Goal: Transaction & Acquisition: Purchase product/service

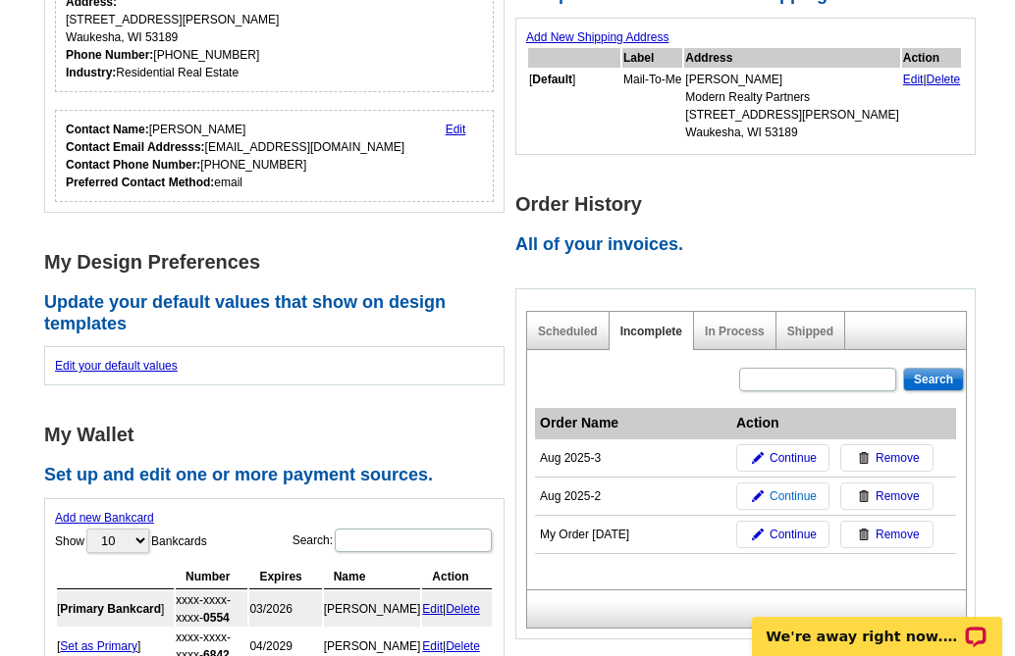
click at [793, 497] on span "Continue" at bounding box center [792, 497] width 47 height 18
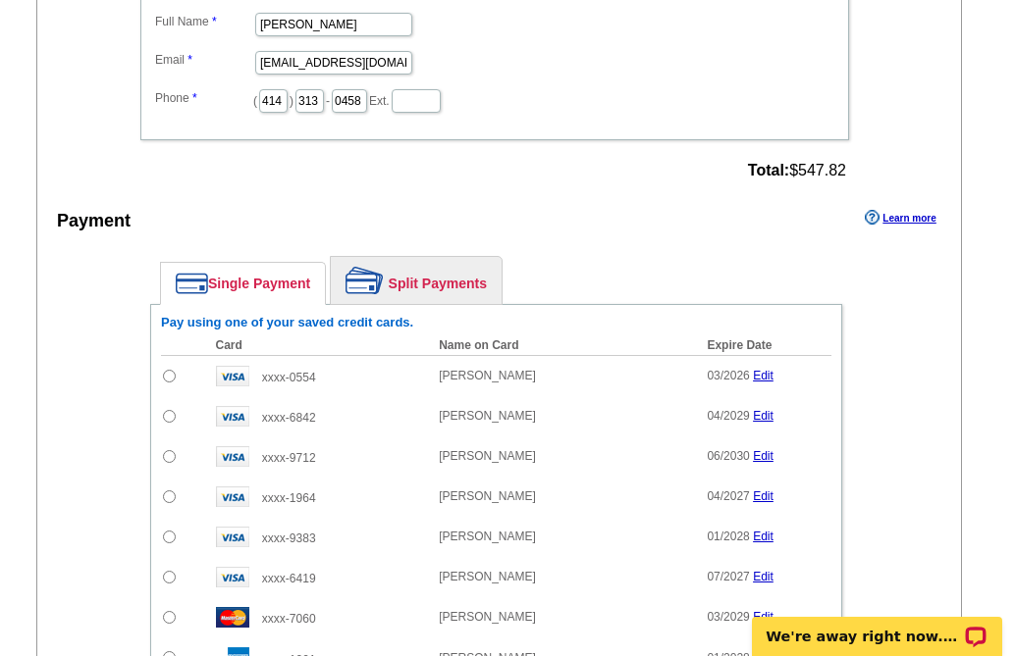
click at [935, 399] on div "Enter your contact information Learn more Who May We Contact If Needed? Full Na…" at bounding box center [498, 445] width 923 height 1118
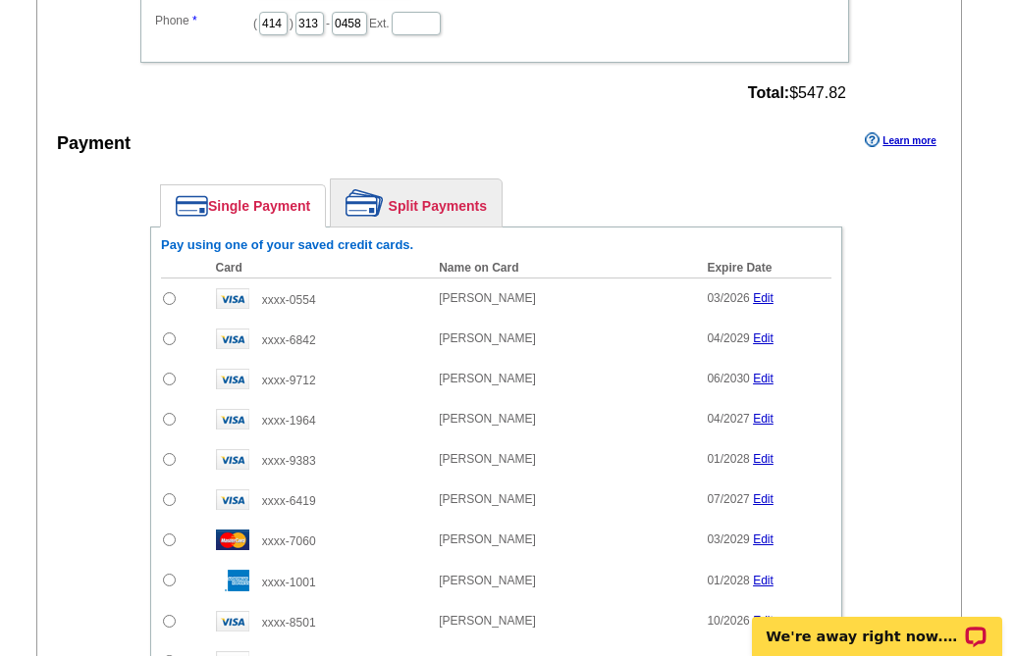
scroll to position [1586, 0]
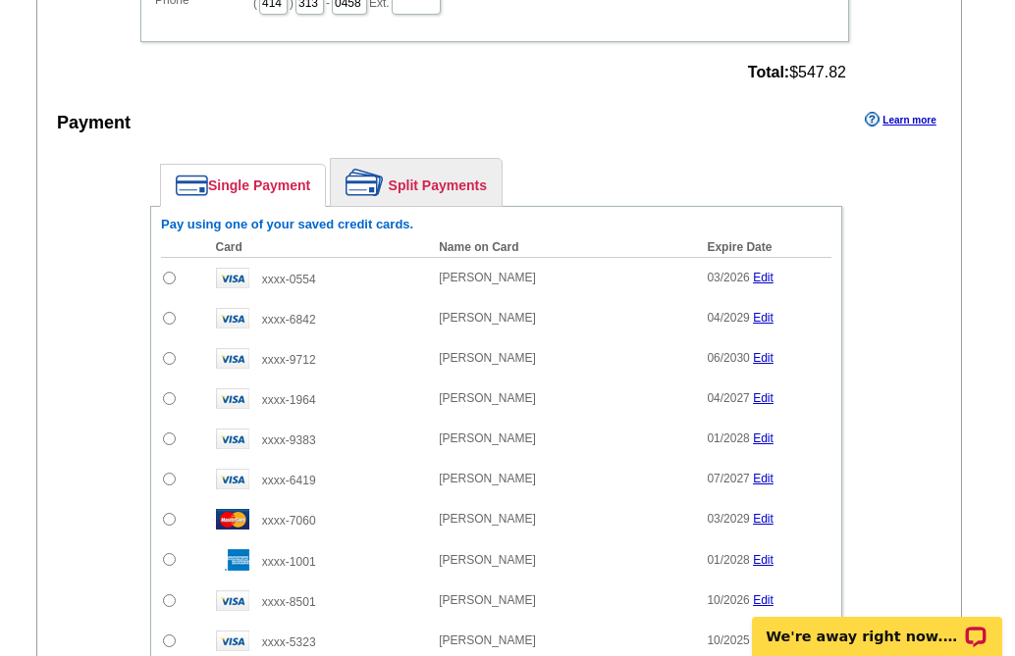
click at [923, 395] on div "Enter your contact information Learn more Who May We Contact If Needed? Full Na…" at bounding box center [498, 347] width 923 height 1118
click at [171, 595] on input "radio" at bounding box center [169, 601] width 13 height 13
radio input "true"
click at [422, 168] on link "Split Payments" at bounding box center [416, 182] width 171 height 47
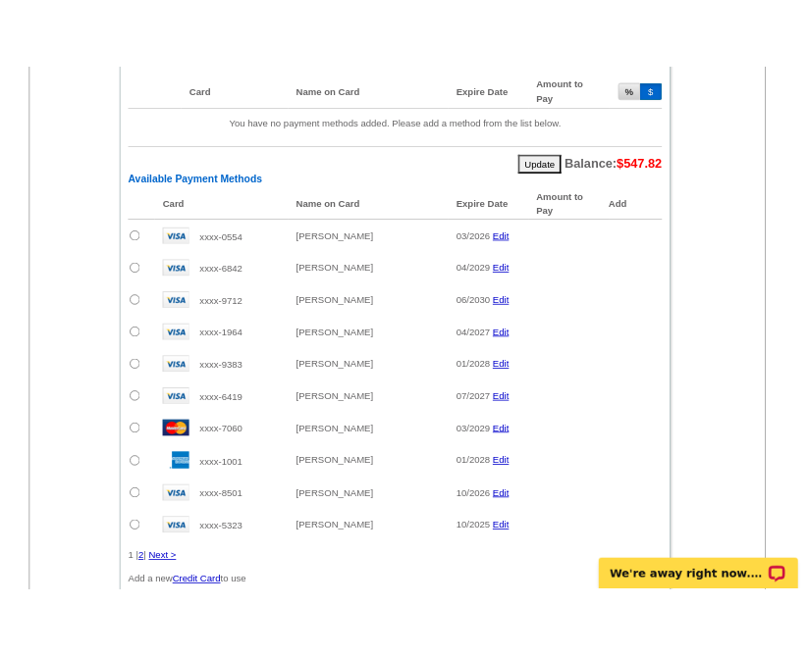
scroll to position [1893, 0]
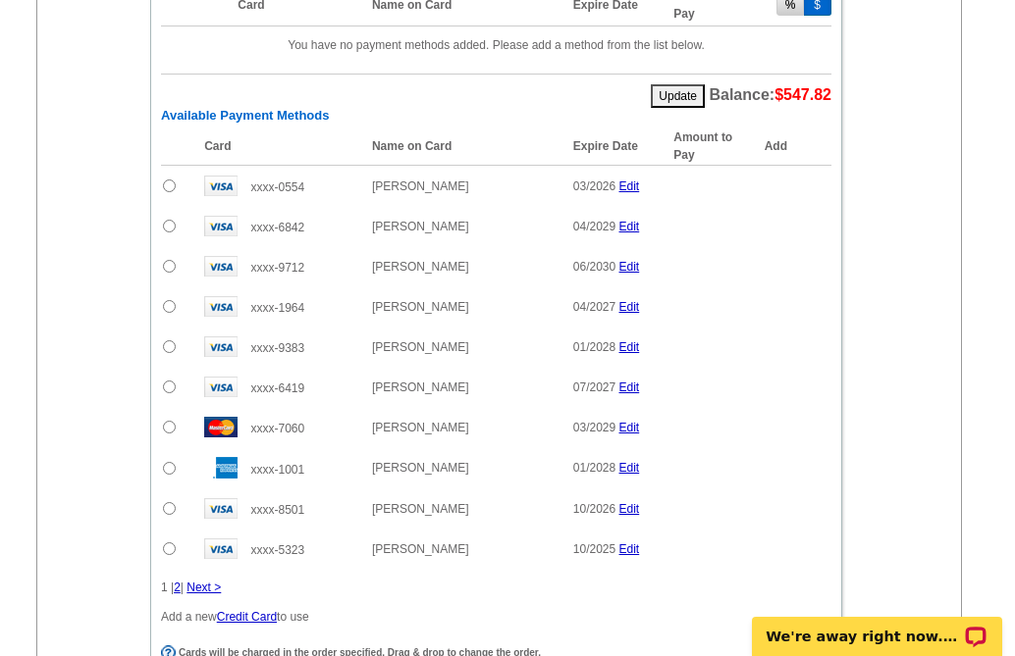
click at [171, 502] on input "radio" at bounding box center [169, 508] width 13 height 13
radio input "true"
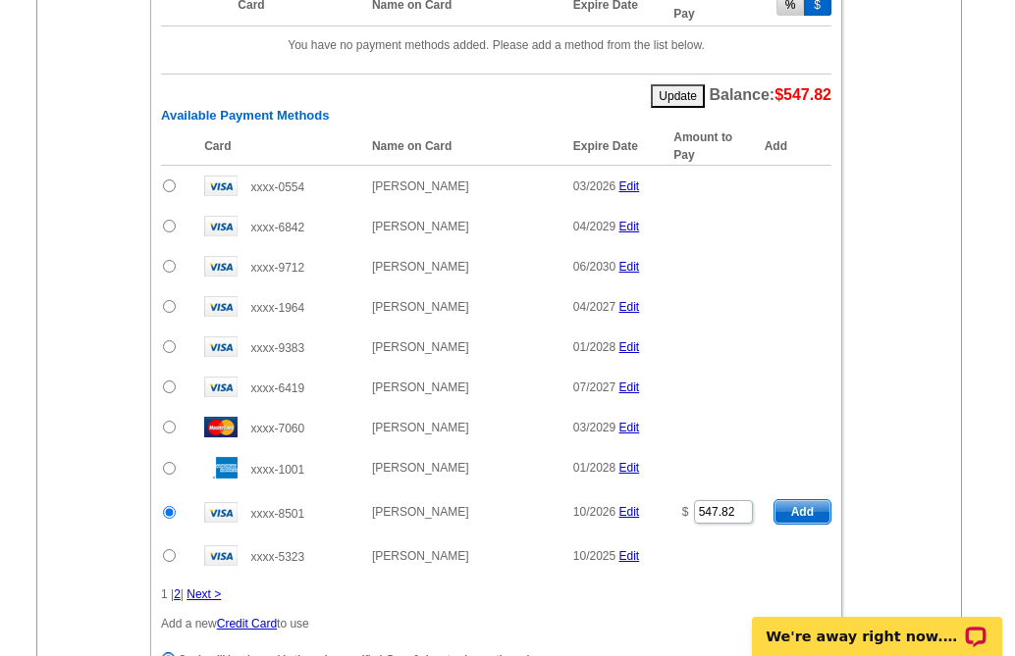
drag, startPoint x: 740, startPoint y: 495, endPoint x: 677, endPoint y: 496, distance: 62.8
click at [677, 496] on td "$ 547.82" at bounding box center [713, 512] width 100 height 47
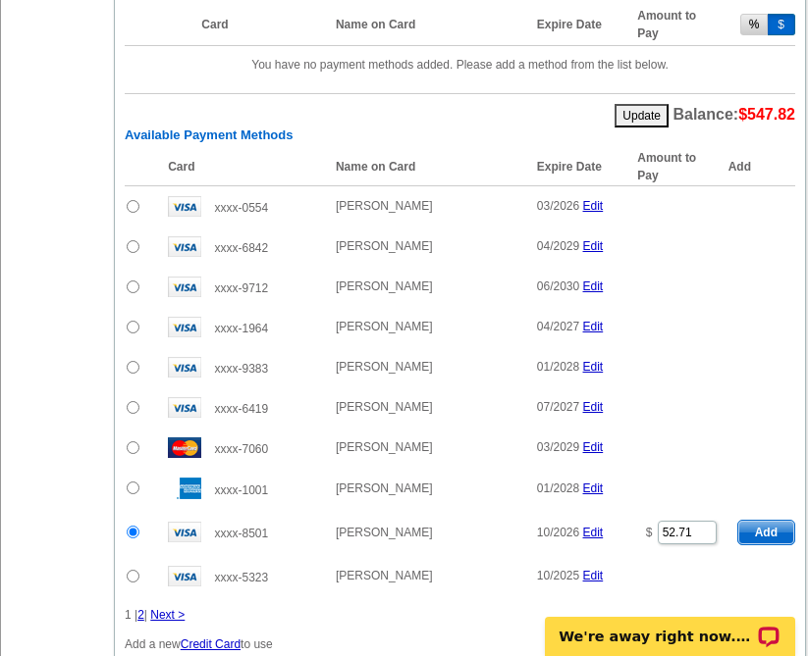
click at [759, 521] on span "Add" at bounding box center [766, 533] width 56 height 24
type input "547.82"
radio input "false"
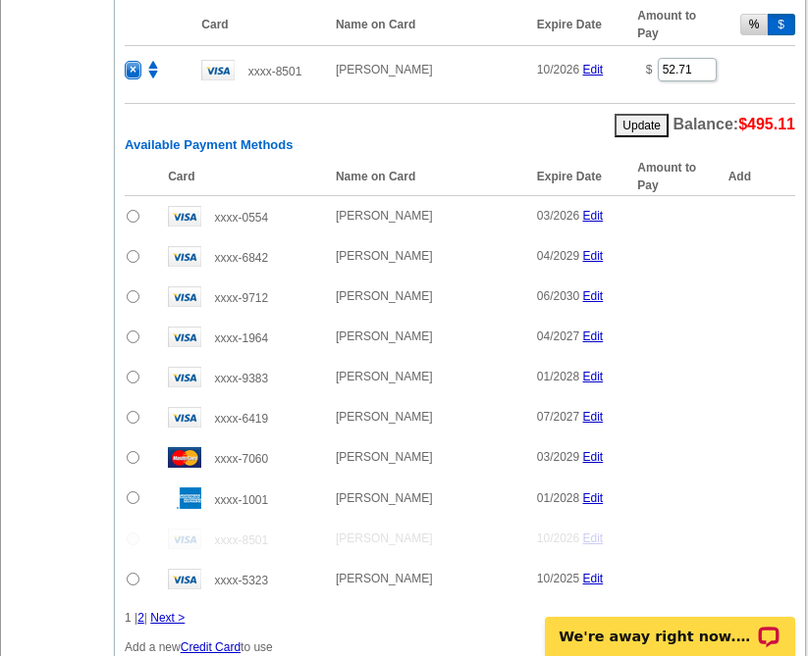
click at [699, 375] on table "Card Name on Card Expire Date Amount to Pay Add xxxx-0554 Tonya Thomsen 03/2026…" at bounding box center [460, 379] width 670 height 442
click at [131, 290] on input "radio" at bounding box center [133, 296] width 13 height 13
radio input "true"
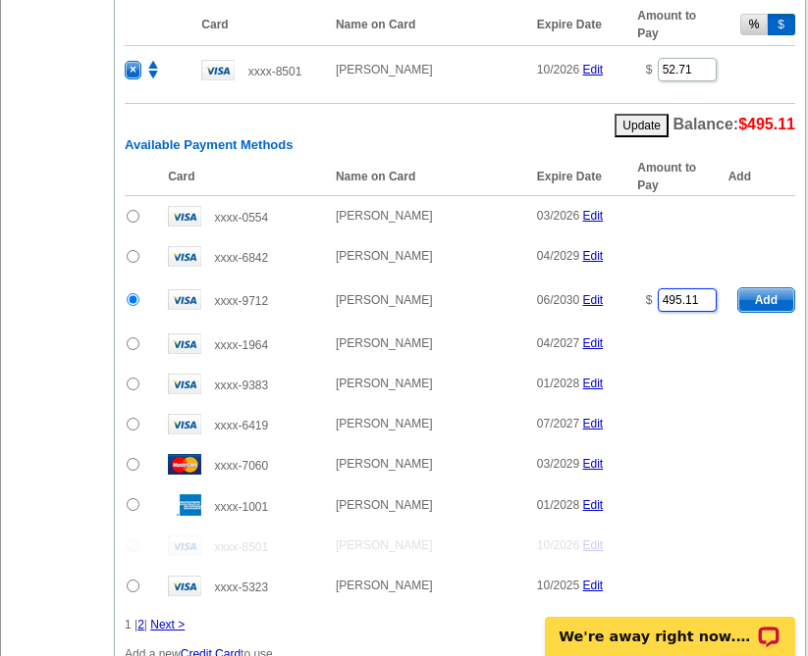
drag, startPoint x: 705, startPoint y: 265, endPoint x: 628, endPoint y: 267, distance: 77.5
click at [628, 277] on td "$ 495.11" at bounding box center [677, 300] width 100 height 47
click at [779, 288] on span "Add" at bounding box center [766, 300] width 56 height 24
type input "495.11"
radio input "false"
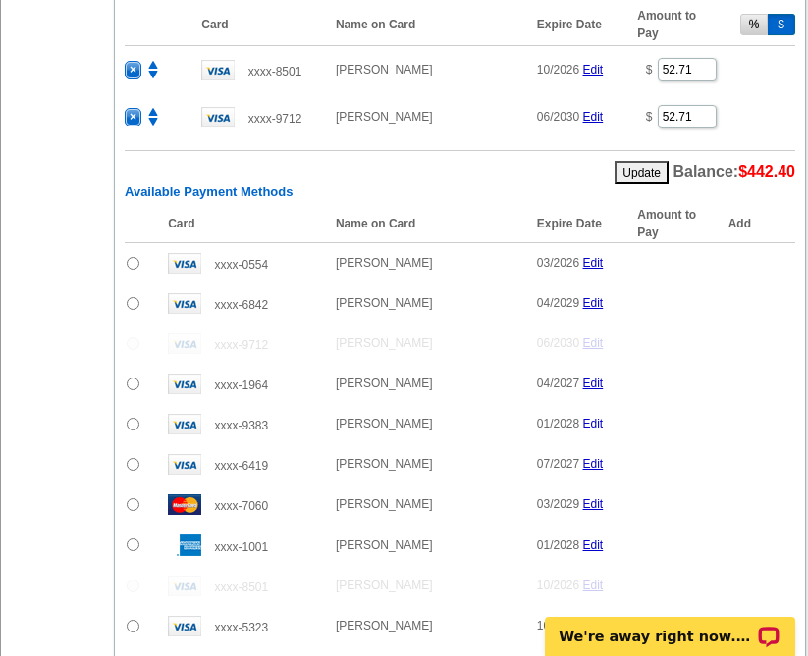
click at [169, 655] on link "Next >" at bounding box center [167, 665] width 34 height 14
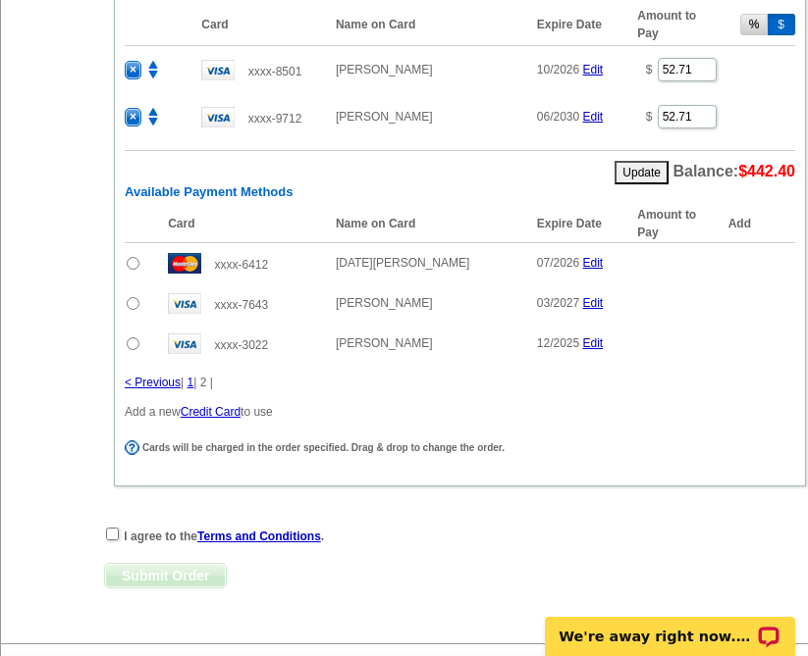
click at [131, 297] on input "radio" at bounding box center [133, 303] width 13 height 13
radio input "true"
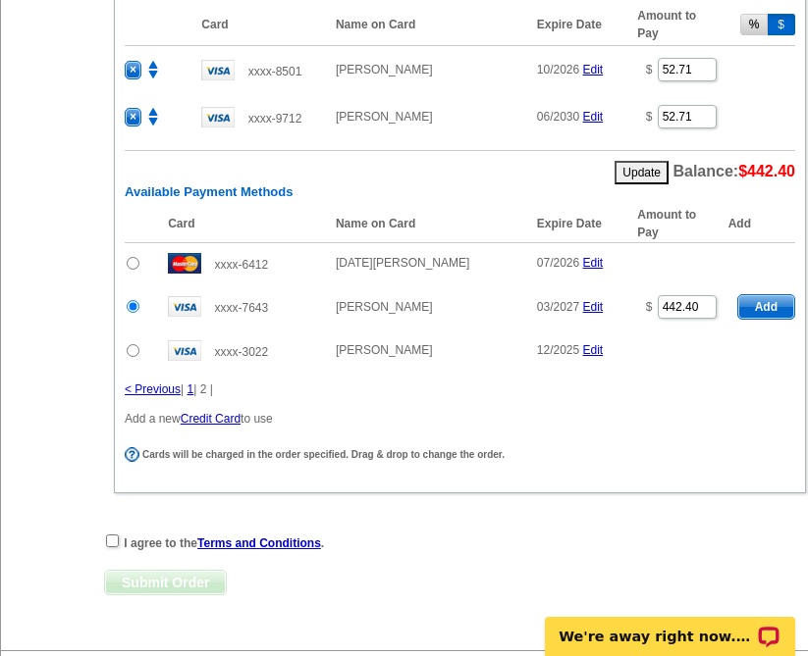
type input "442.4"
drag, startPoint x: 773, startPoint y: 273, endPoint x: 568, endPoint y: 327, distance: 212.1
click at [773, 295] on span "Add" at bounding box center [766, 307] width 56 height 24
radio input "false"
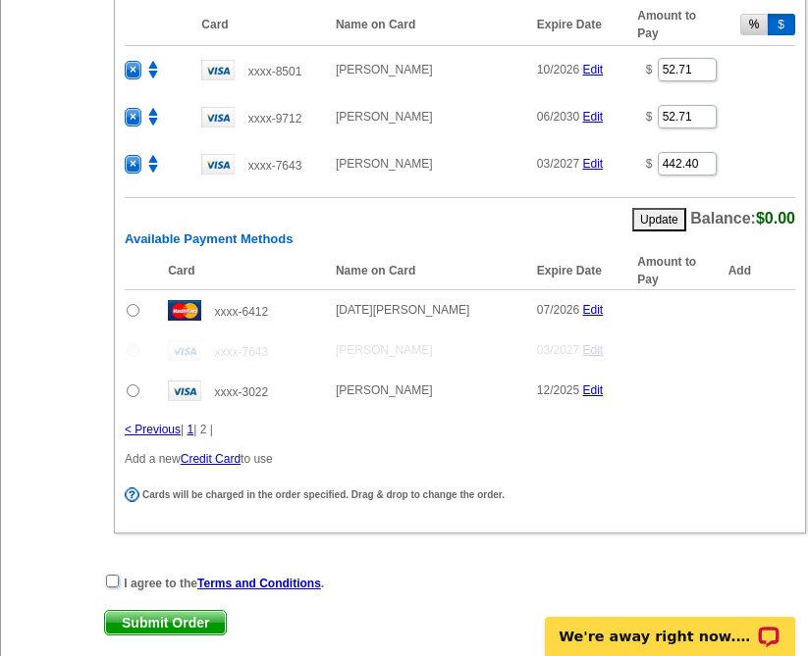
click at [112, 575] on input "checkbox" at bounding box center [112, 581] width 13 height 13
checkbox input "true"
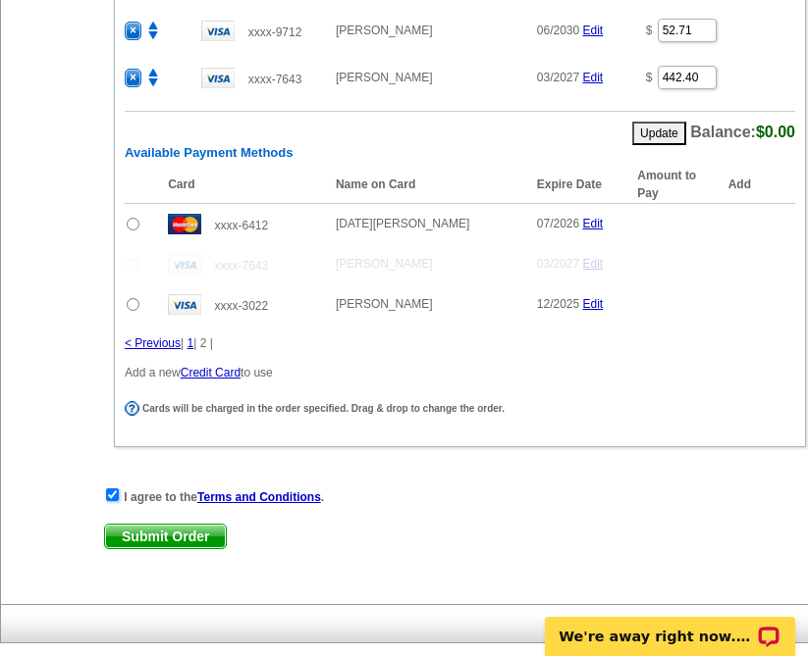
scroll to position [2000, 0]
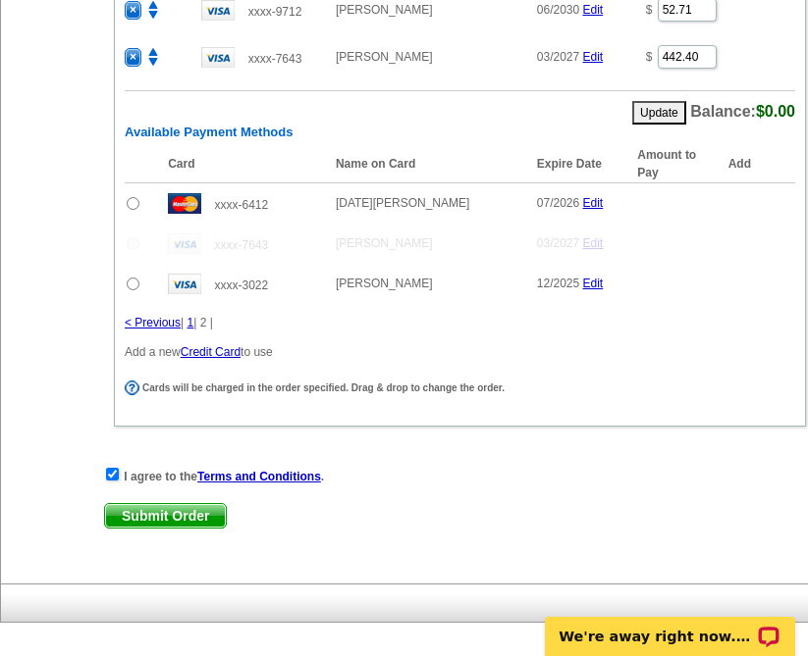
click at [192, 504] on span "Submit Order" at bounding box center [165, 516] width 121 height 24
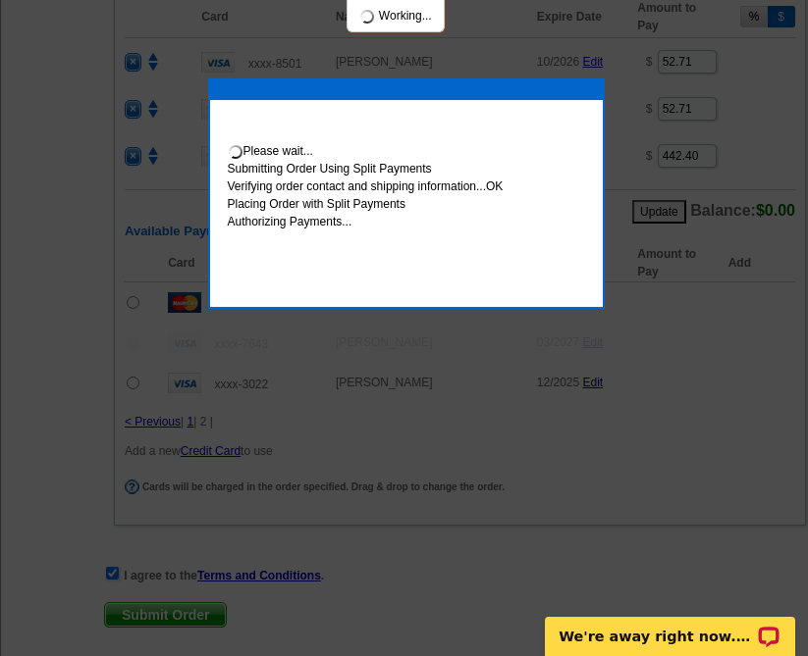
scroll to position [2099, 0]
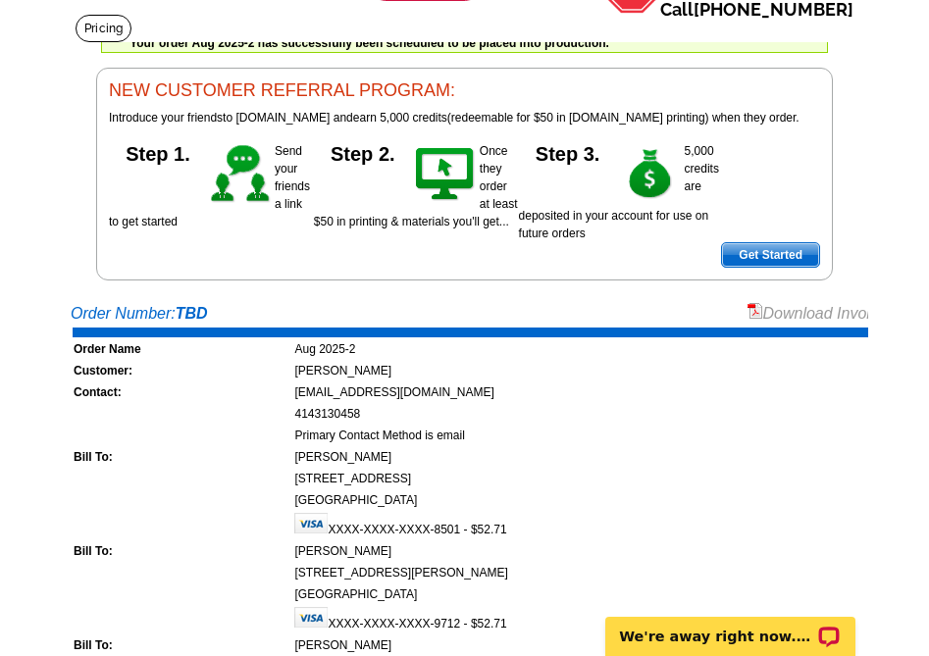
scroll to position [98, 0]
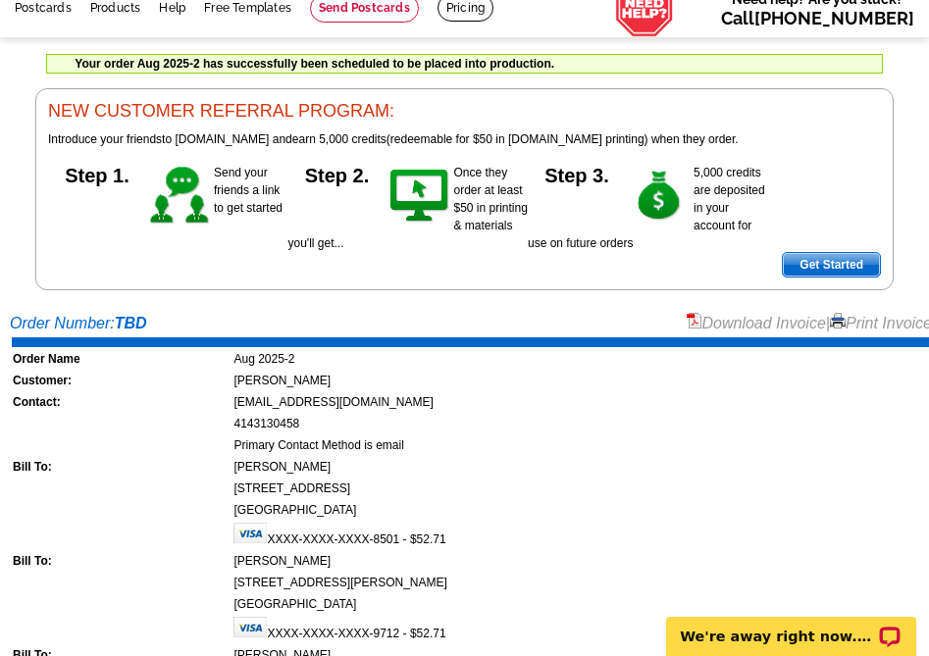
drag, startPoint x: 863, startPoint y: 320, endPoint x: 523, endPoint y: 535, distance: 402.6
click at [807, 320] on link "Print Invoice" at bounding box center [881, 323] width 102 height 17
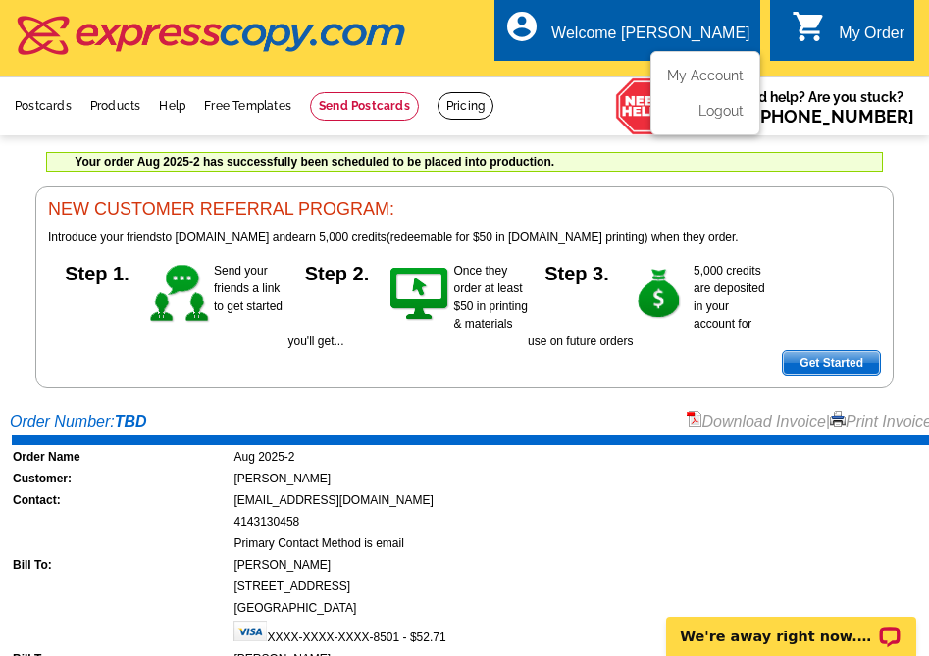
click at [697, 38] on div "Welcome [PERSON_NAME]" at bounding box center [650, 38] width 198 height 27
click at [706, 76] on link "My Account" at bounding box center [701, 76] width 84 height 18
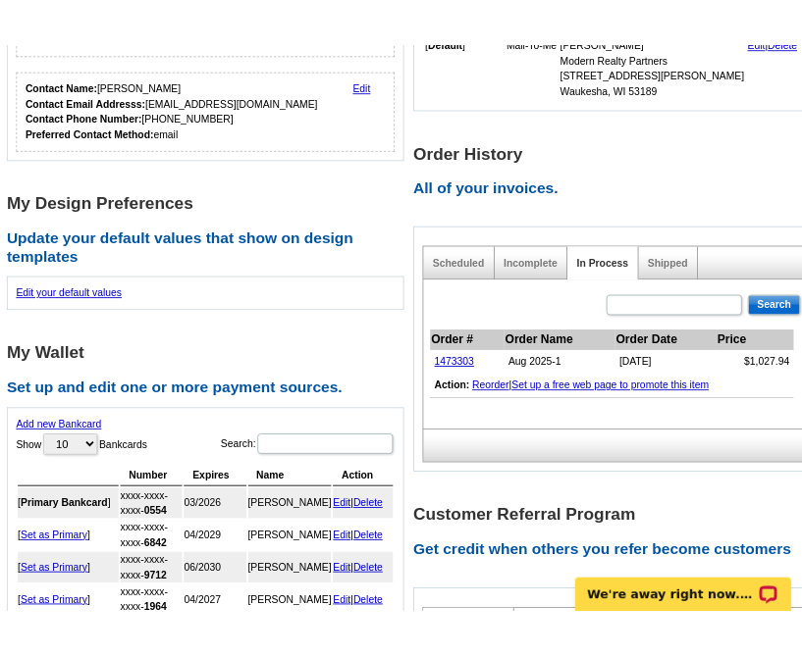
scroll to position [589, 0]
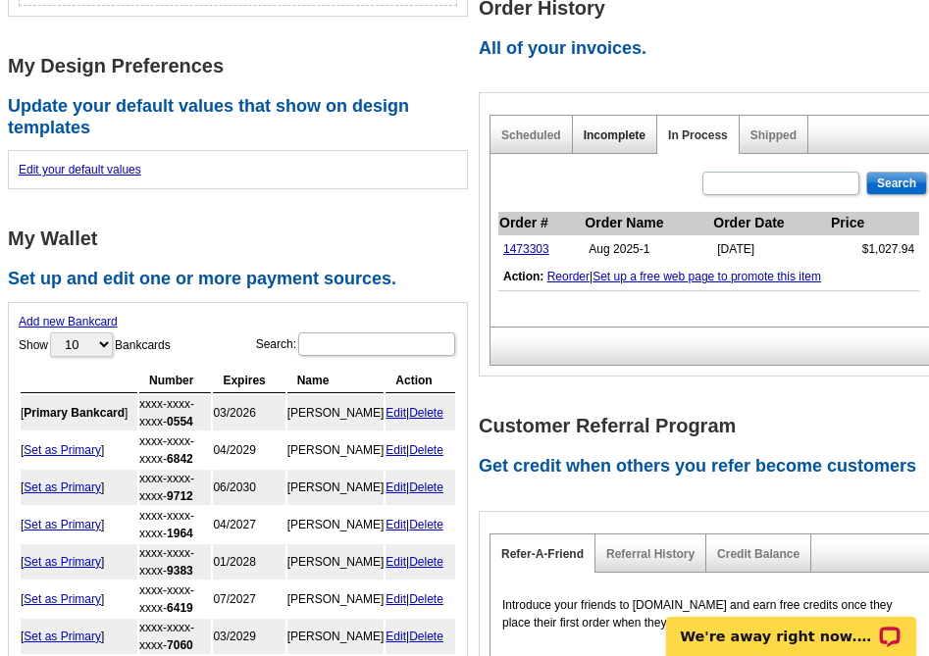
click at [601, 137] on link "Incomplete" at bounding box center [615, 136] width 62 height 14
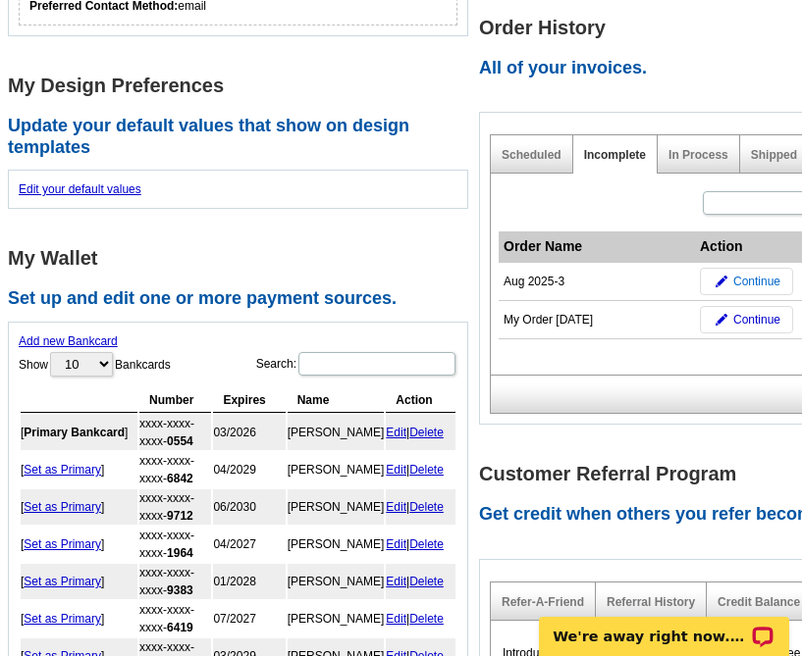
click at [730, 268] on link "Continue" at bounding box center [746, 281] width 93 height 27
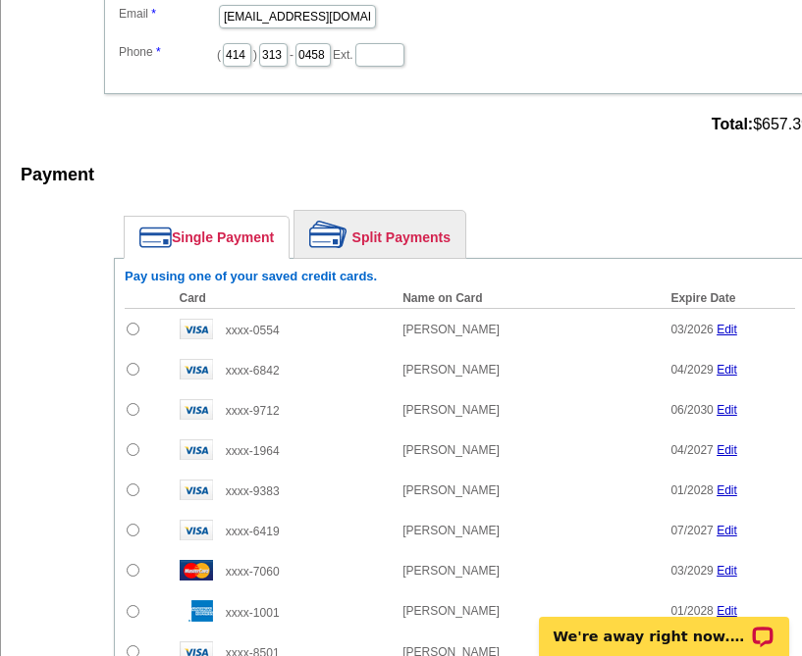
scroll to position [1766, 0]
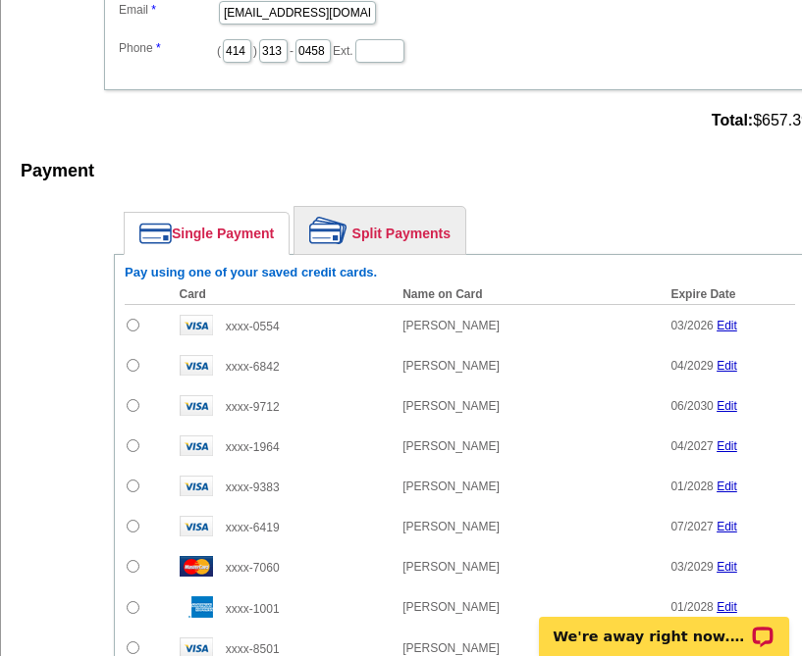
click at [393, 214] on link "Split Payments" at bounding box center [379, 230] width 171 height 47
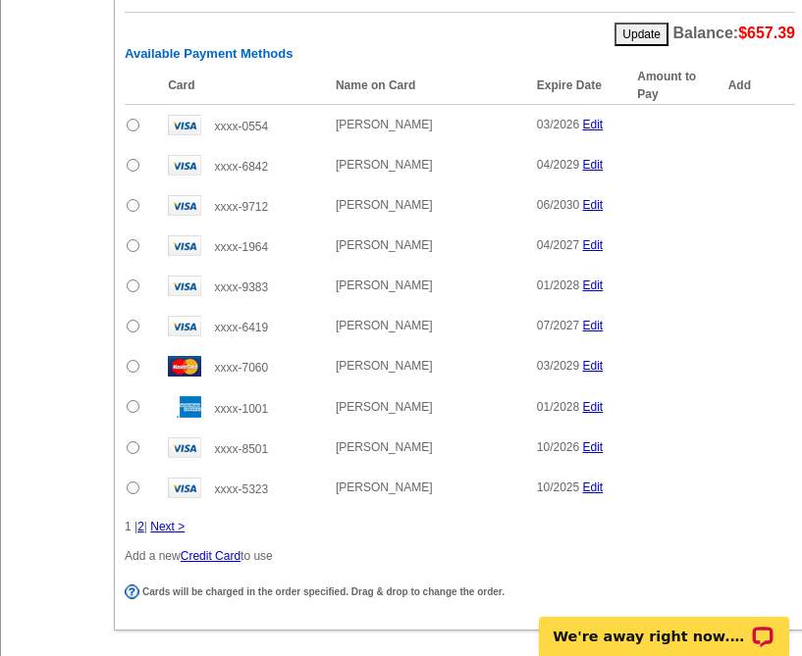
scroll to position [2188, 0]
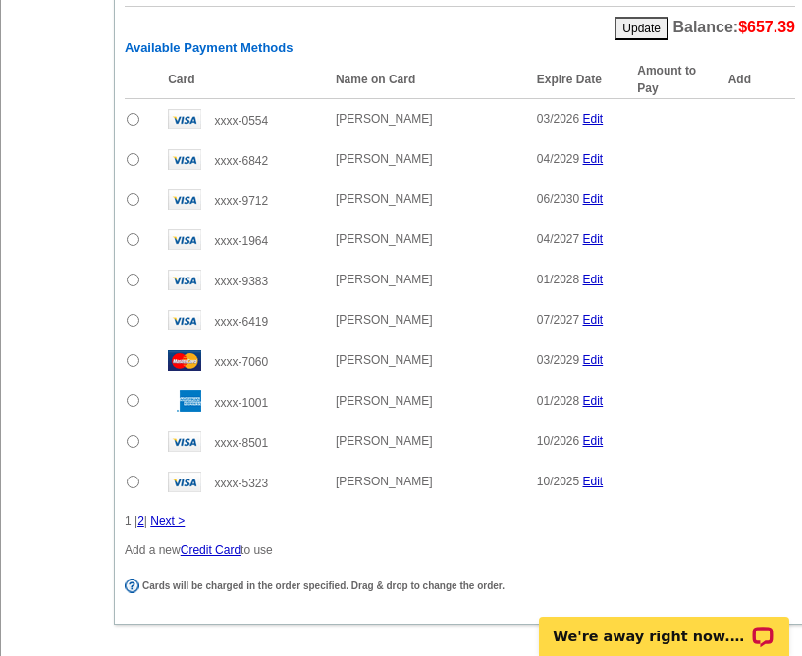
click at [144, 514] on link "2" at bounding box center [140, 521] width 7 height 14
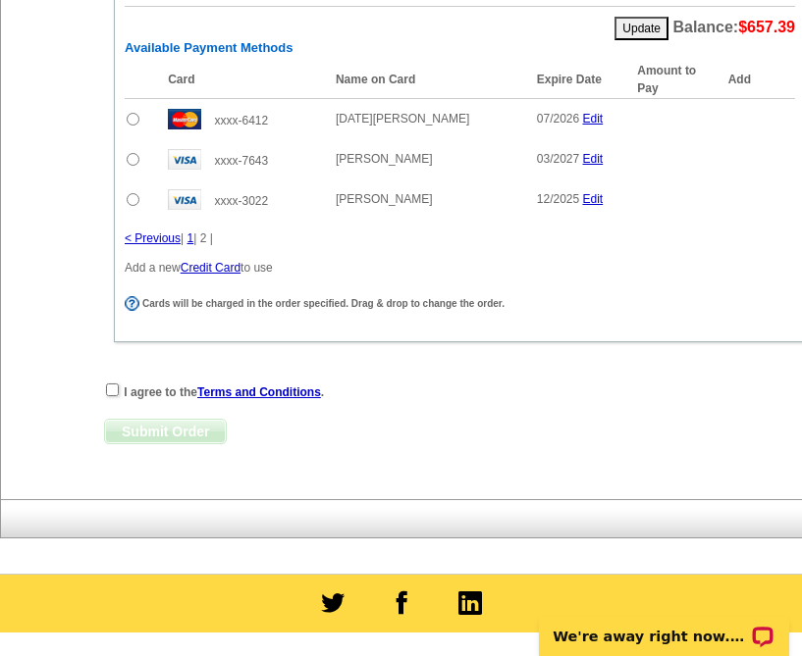
click at [168, 232] on link "< Previous" at bounding box center [153, 239] width 56 height 14
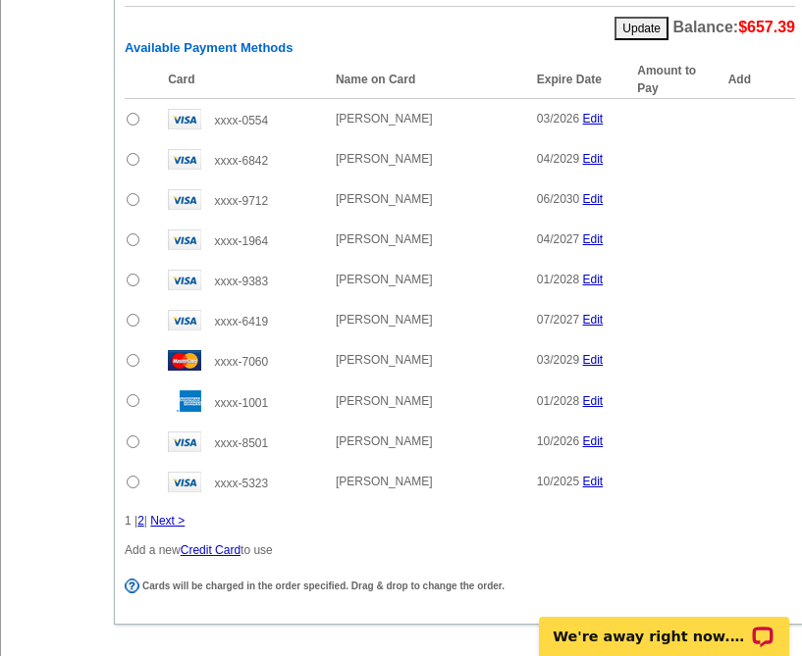
click at [717, 285] on table "Card Name on Card Expire Date Amount to Pay Add xxxx-0554 [PERSON_NAME] 03/2026…" at bounding box center [460, 282] width 670 height 442
click at [172, 514] on link "Next >" at bounding box center [167, 521] width 34 height 14
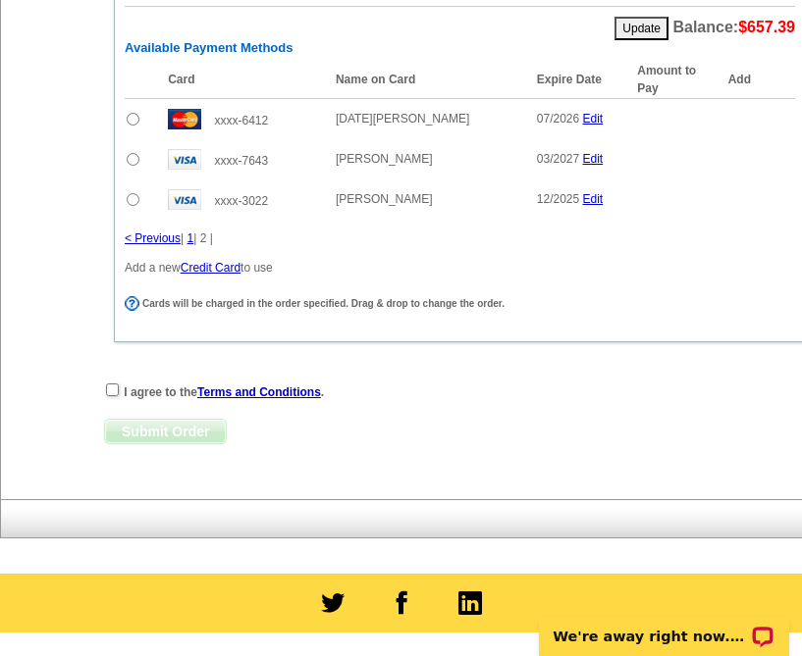
click at [192, 232] on link "1" at bounding box center [190, 239] width 7 height 14
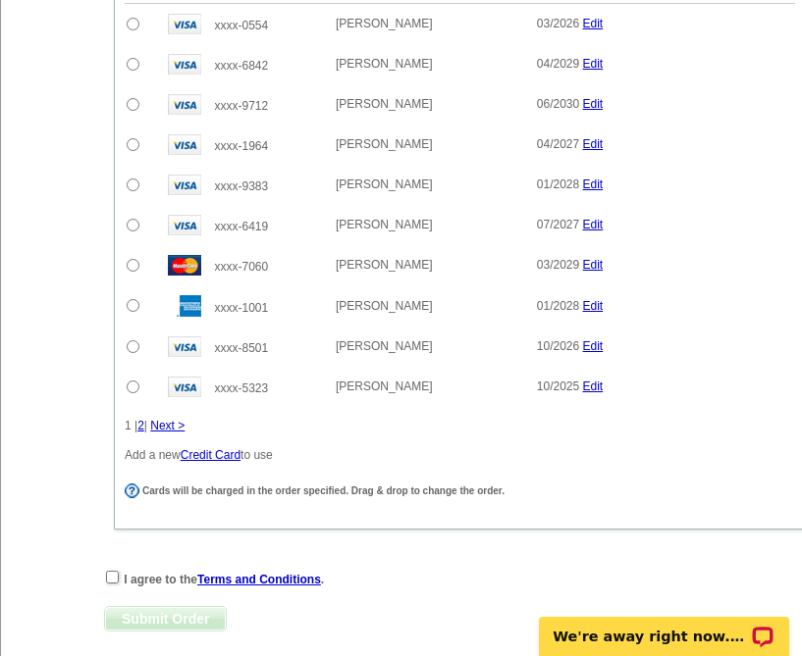
scroll to position [2286, 0]
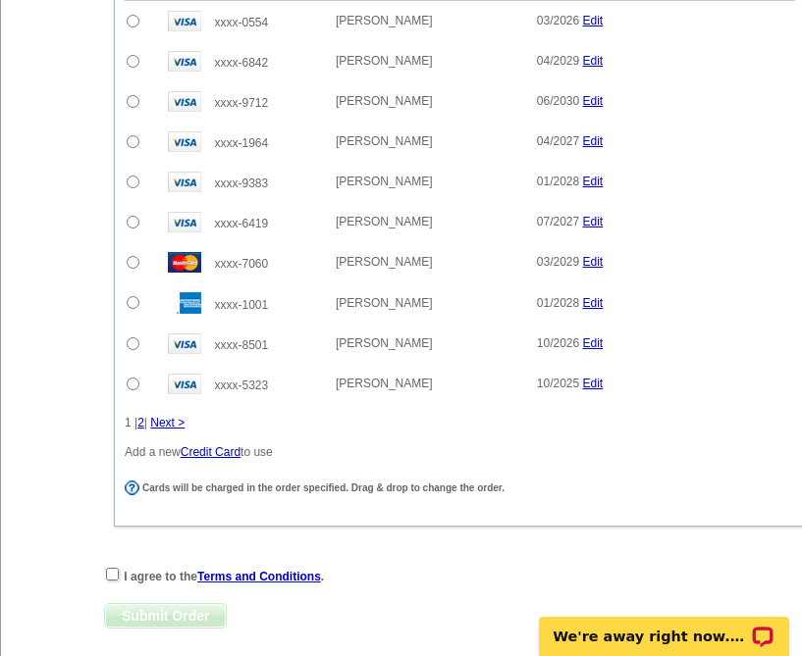
click at [223, 445] on link "Credit Card" at bounding box center [211, 452] width 60 height 14
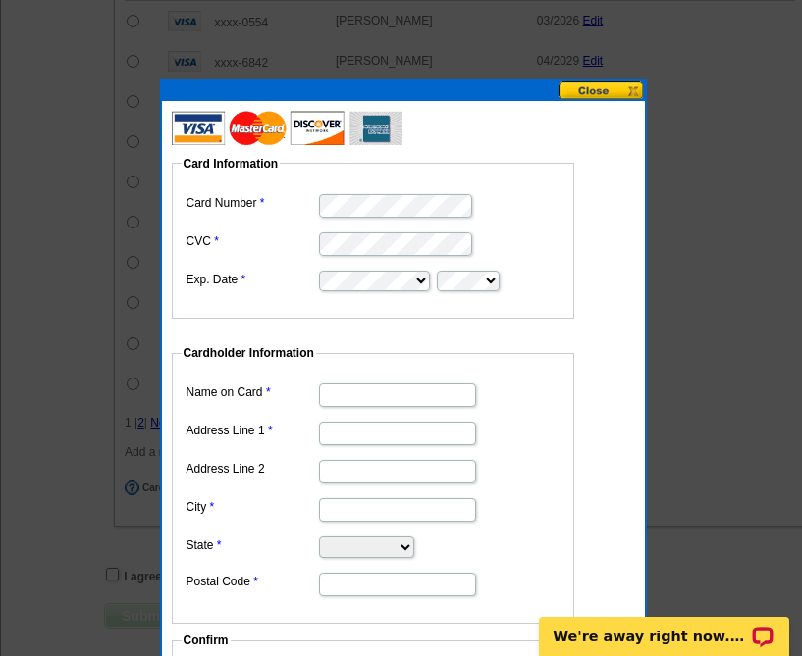
scroll to position [0, 0]
click at [403, 390] on input "Name on Card" at bounding box center [397, 396] width 157 height 24
type input "[PERSON_NAME]"
click at [392, 433] on input "Address Line 1" at bounding box center [397, 434] width 157 height 24
click at [569, 429] on fieldset "Cardholder Information Name on Card [PERSON_NAME] Address Line 1 Address Line 2…" at bounding box center [373, 484] width 402 height 280
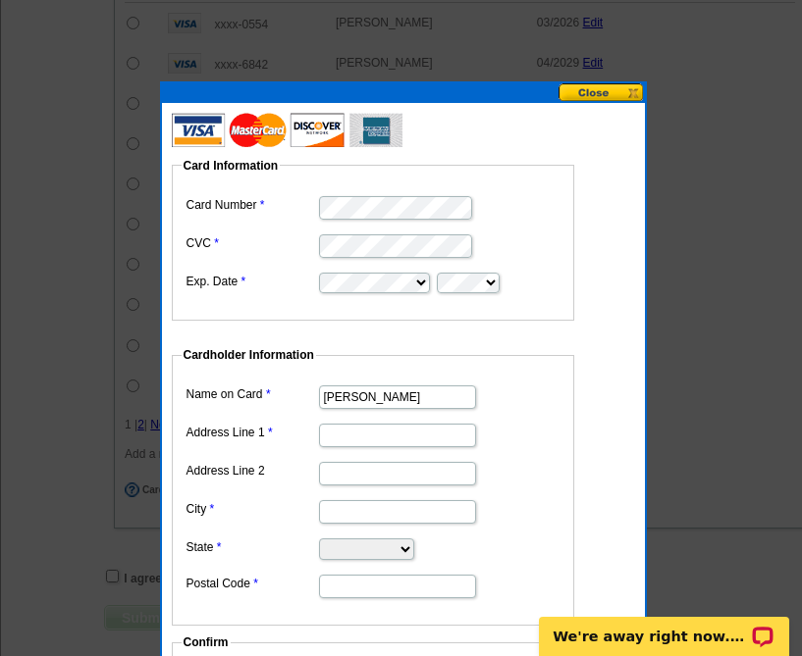
scroll to position [2188, 0]
